Goal: Task Accomplishment & Management: Use online tool/utility

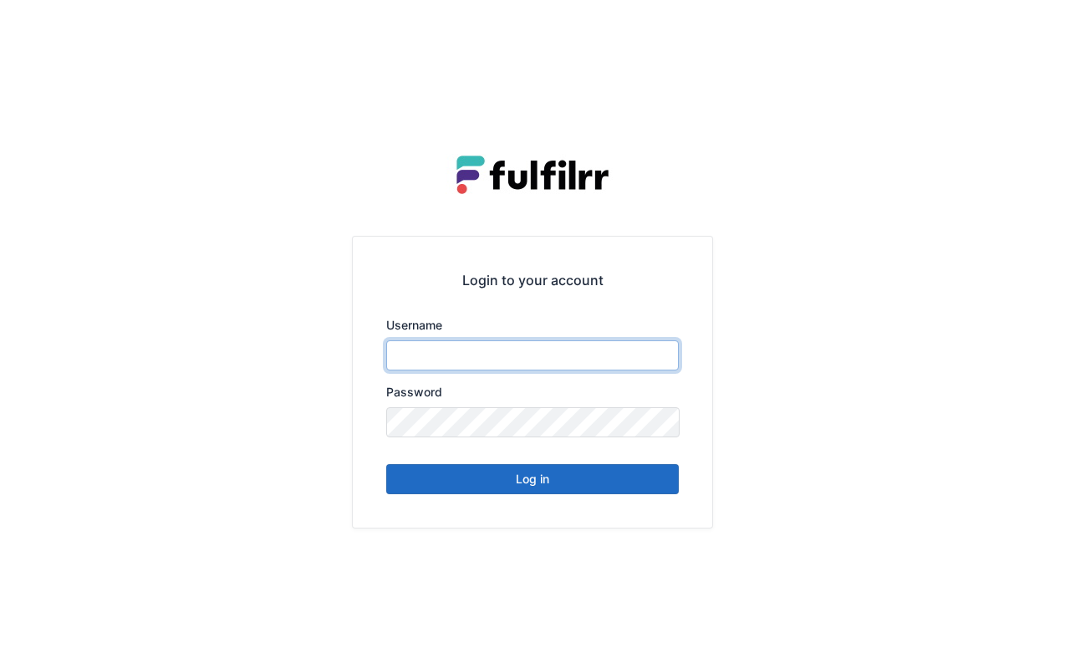
type input "******"
click at [578, 476] on button "Log in" at bounding box center [532, 479] width 293 height 30
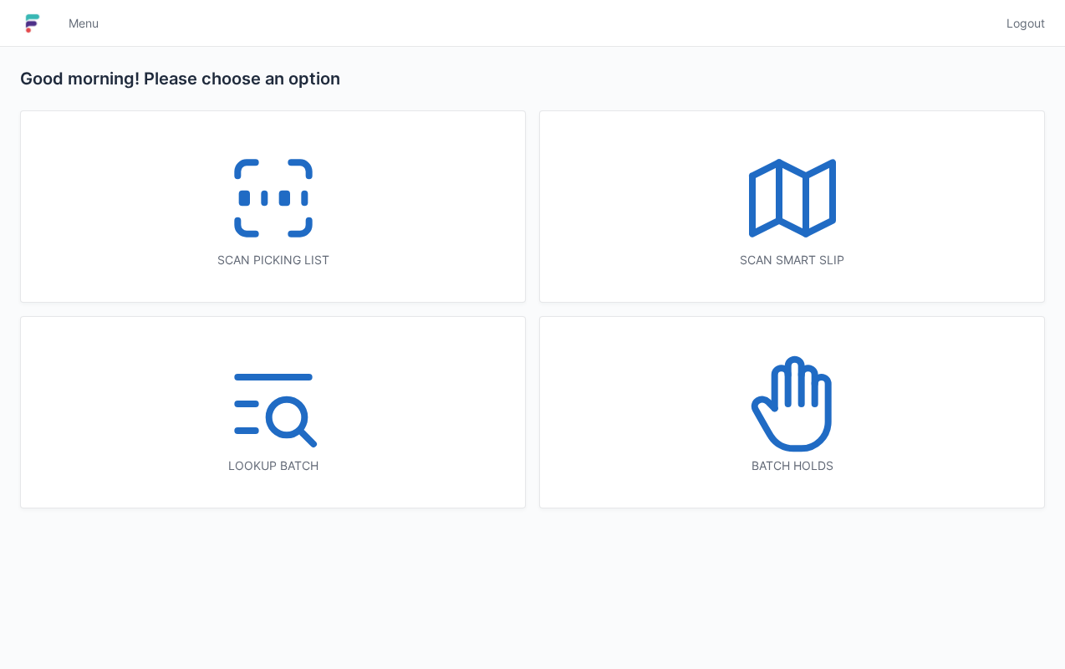
click at [289, 211] on icon at bounding box center [273, 198] width 107 height 107
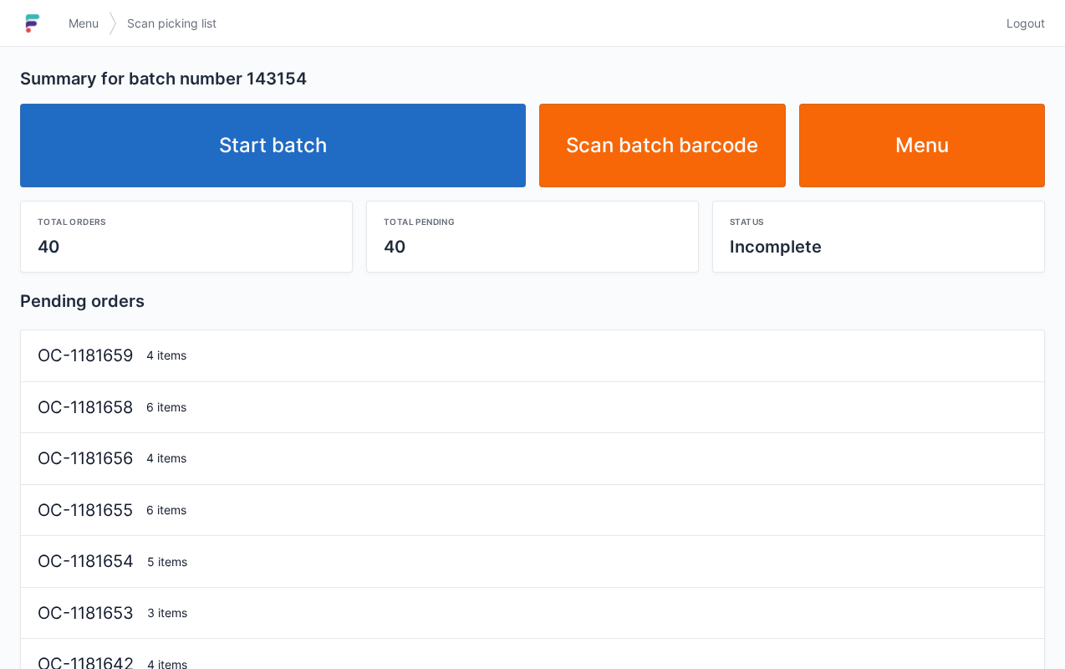
click at [335, 177] on link "Start batch" at bounding box center [273, 146] width 506 height 84
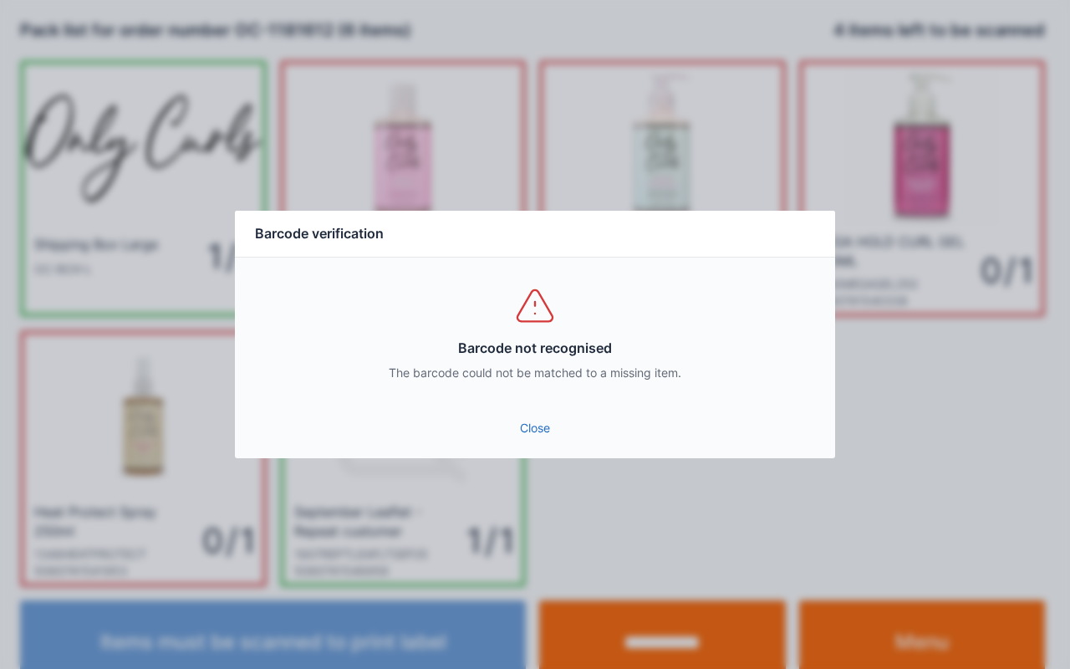
click at [543, 426] on link "Close" at bounding box center [534, 428] width 573 height 30
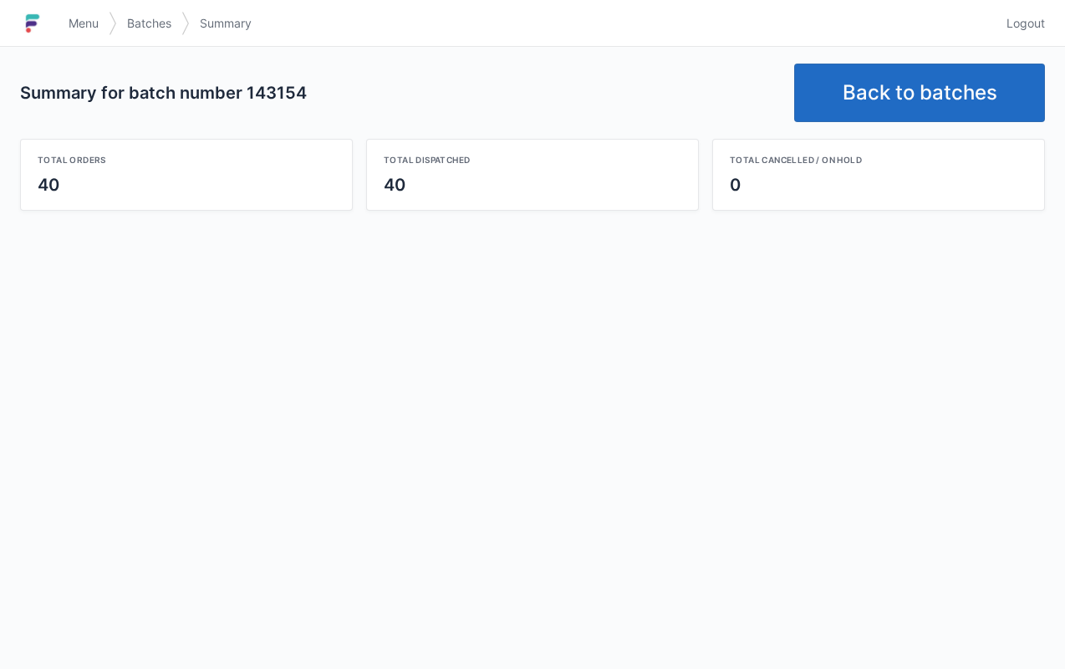
click at [915, 94] on link "Back to batches" at bounding box center [919, 93] width 251 height 59
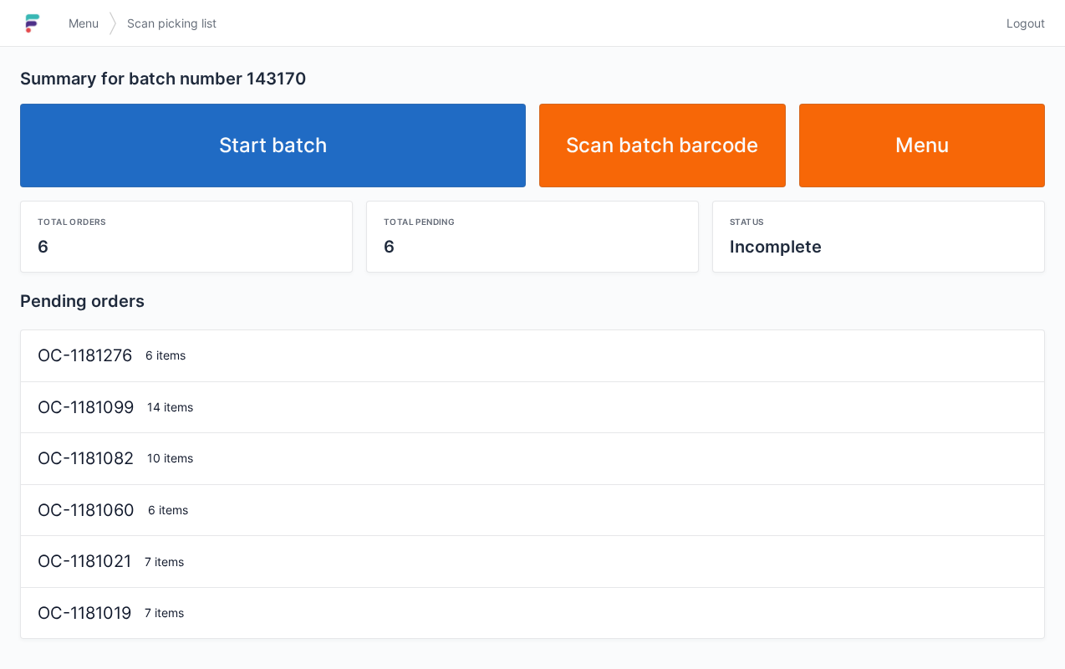
click at [407, 127] on link "Start batch" at bounding box center [273, 146] width 506 height 84
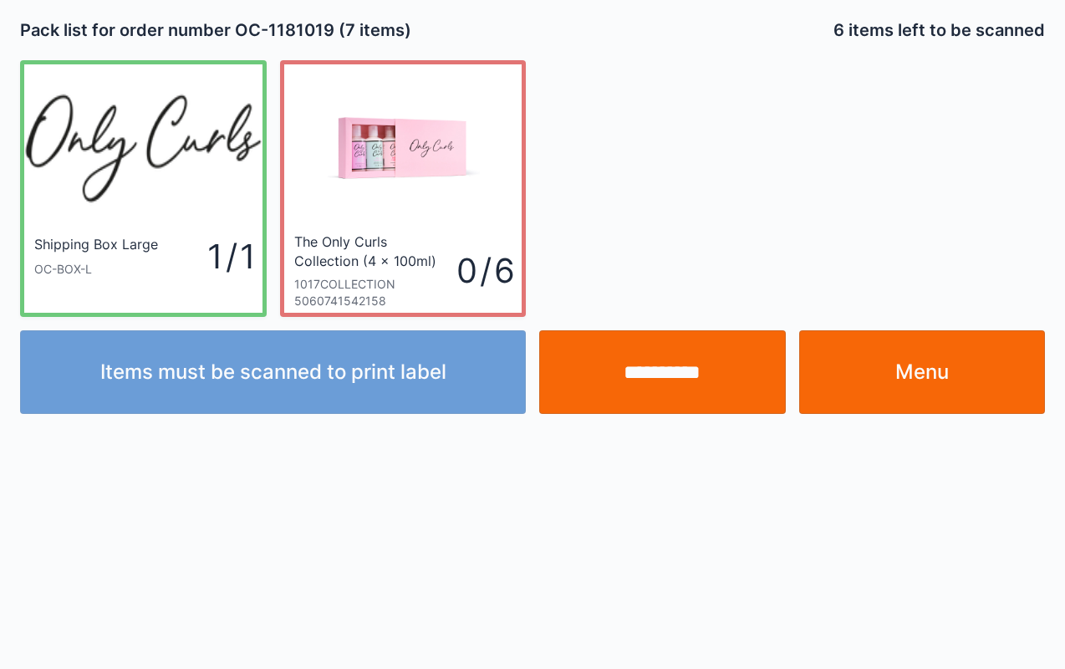
click at [960, 367] on link "Menu" at bounding box center [922, 372] width 247 height 84
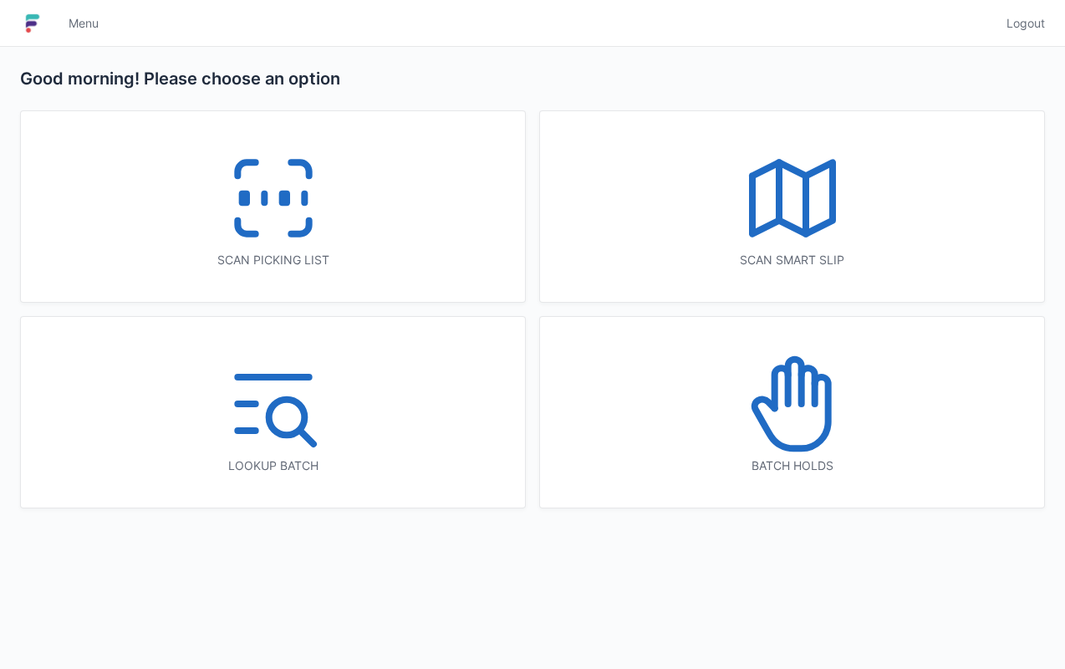
click at [286, 189] on icon at bounding box center [273, 198] width 107 height 107
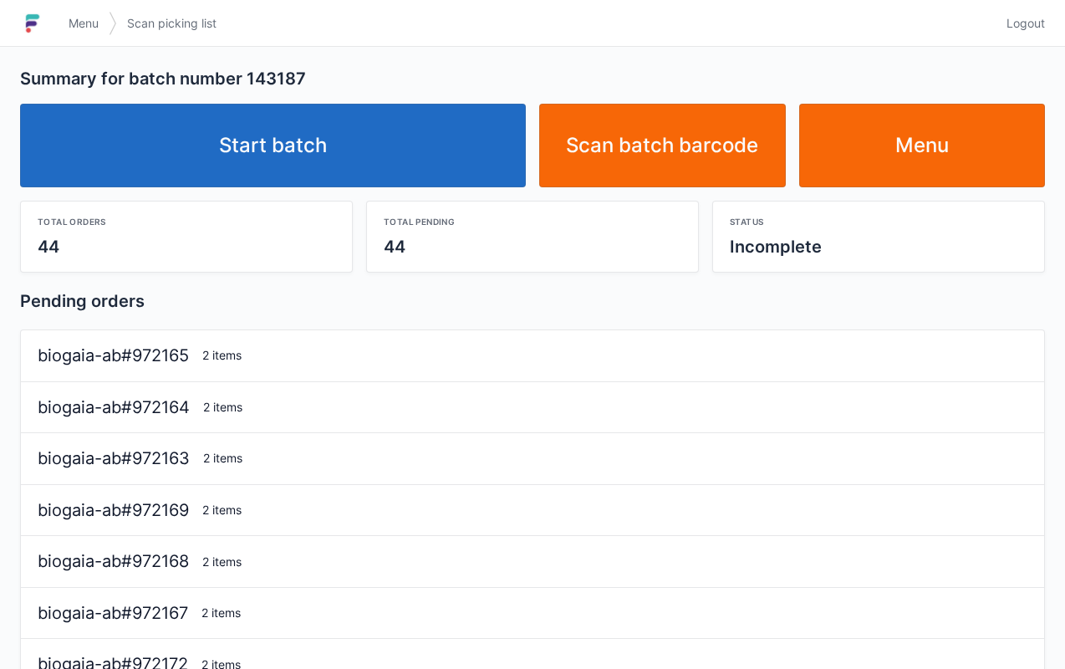
click at [376, 164] on link "Start batch" at bounding box center [273, 146] width 506 height 84
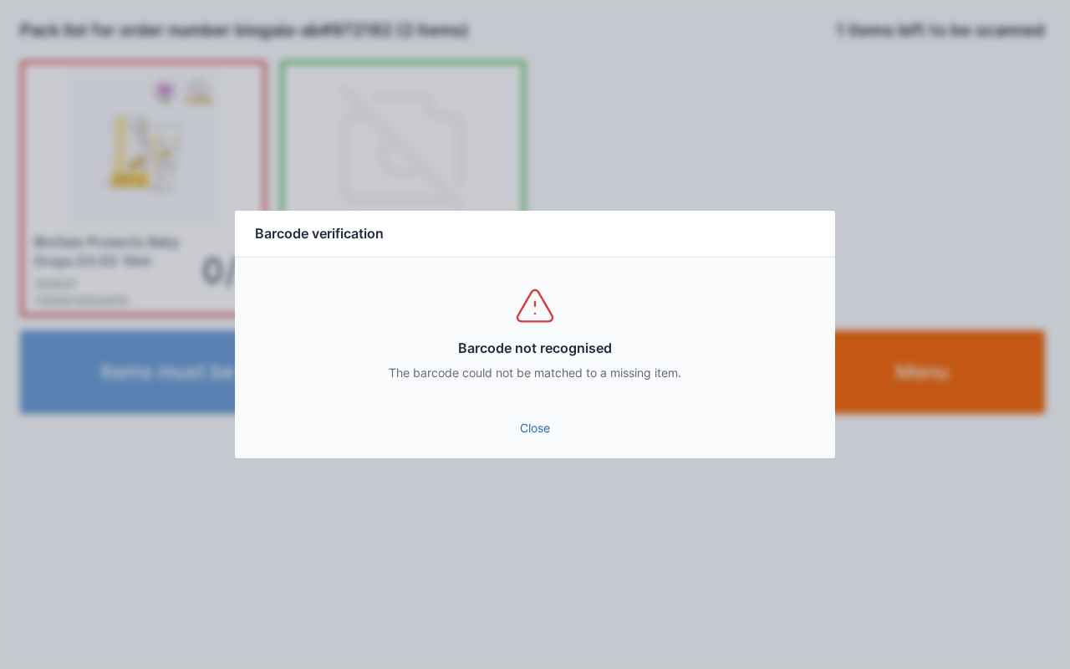
click at [523, 430] on link "Close" at bounding box center [534, 428] width 573 height 30
click at [511, 431] on link "Close" at bounding box center [534, 428] width 573 height 30
click at [522, 440] on link "Close" at bounding box center [534, 428] width 573 height 30
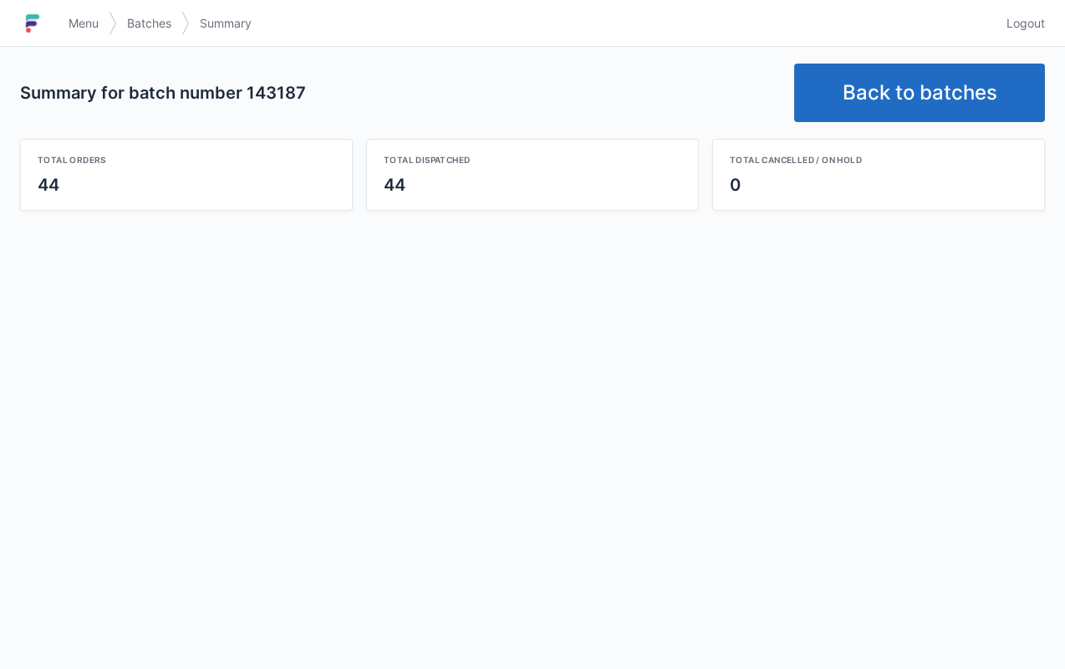
click at [903, 68] on link "Back to batches" at bounding box center [919, 93] width 251 height 59
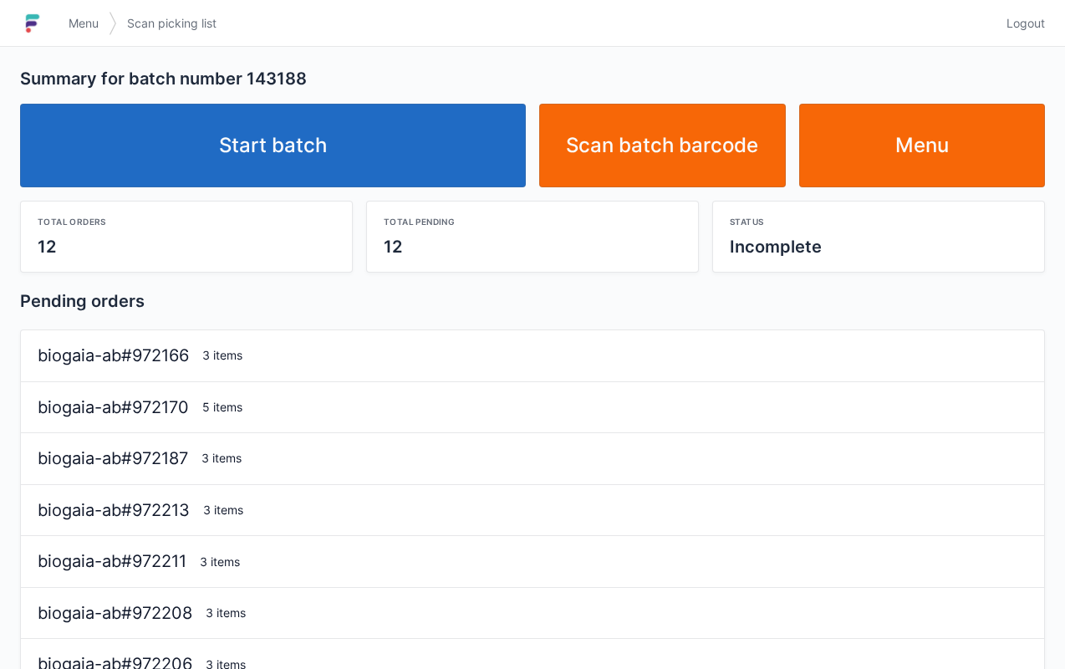
click at [373, 135] on link "Start batch" at bounding box center [273, 146] width 506 height 84
